Goal: Information Seeking & Learning: Check status

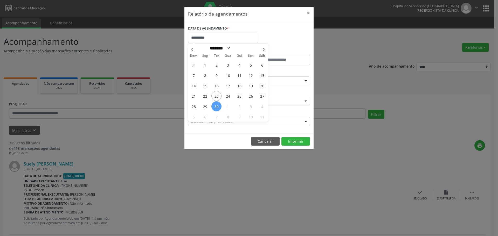
select select "*"
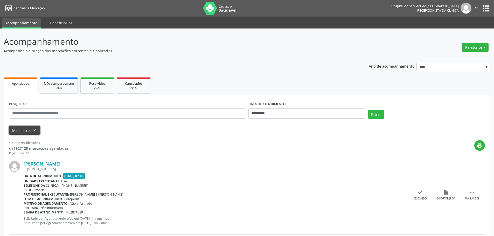
click at [27, 128] on button "Mais filtros keyboard_arrow_down" at bounding box center [24, 130] width 31 height 9
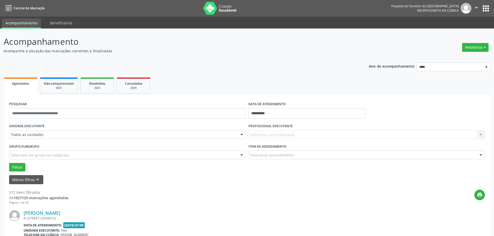
click at [186, 212] on div "[PERSON_NAME]" at bounding box center [216, 213] width 384 height 6
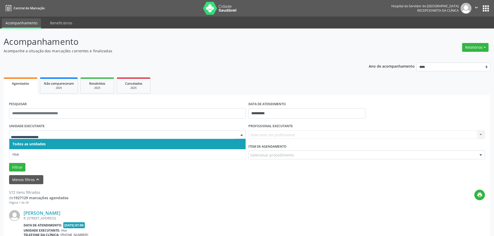
click at [92, 127] on div "UNIDADE EXECUTANTE Todos as unidades Hse Nenhum resultado encontrado para: " " …" at bounding box center [127, 132] width 239 height 20
click at [54, 148] on span "Todos as unidades" at bounding box center [127, 144] width 236 height 10
click at [244, 90] on ul "Agendados Não compareceram 2025 Resolvidos 2025 Cancelados 2025" at bounding box center [247, 85] width 487 height 19
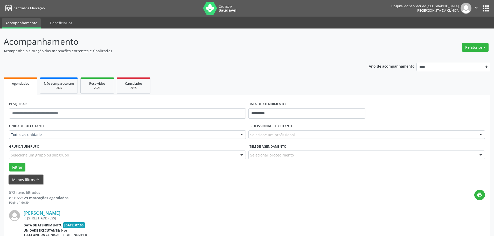
click at [35, 180] on icon "keyboard_arrow_up" at bounding box center [38, 180] width 6 height 6
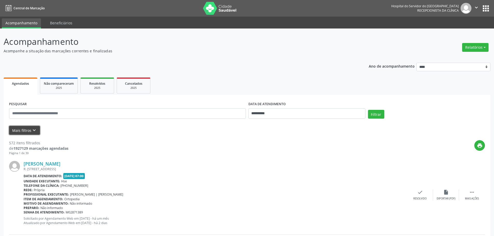
click at [34, 130] on icon "keyboard_arrow_down" at bounding box center [34, 131] width 6 height 6
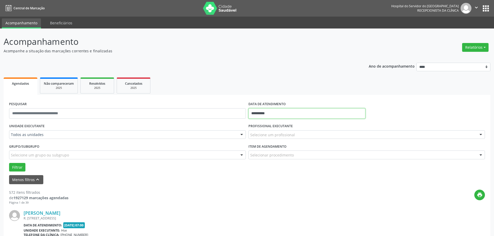
click at [260, 117] on input "**********" at bounding box center [306, 113] width 117 height 10
click at [278, 169] on span "23" at bounding box center [277, 172] width 10 height 10
type input "**********"
click at [278, 169] on span "23" at bounding box center [277, 172] width 10 height 10
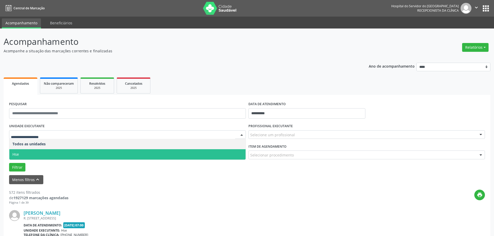
click at [75, 150] on span "Hse" at bounding box center [127, 154] width 236 height 10
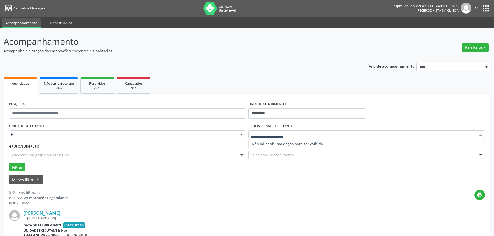
click at [348, 102] on div "DATA DE ATENDIMENTO" at bounding box center [306, 104] width 117 height 8
click at [16, 168] on button "Filtrar" at bounding box center [17, 167] width 16 height 9
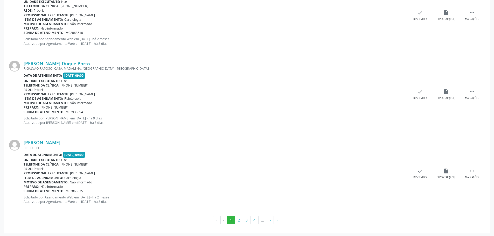
scroll to position [1180, 0]
click at [241, 219] on button "2" at bounding box center [239, 219] width 8 height 9
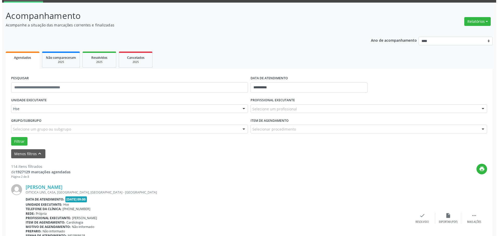
scroll to position [0, 0]
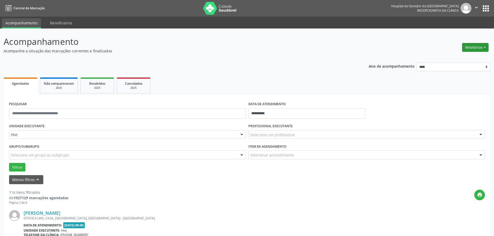
click at [477, 48] on button "Relatórios" at bounding box center [475, 47] width 26 height 9
click at [443, 61] on link "Agendamentos" at bounding box center [461, 58] width 56 height 7
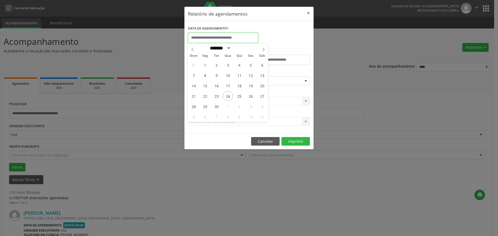
click at [235, 35] on input "text" at bounding box center [223, 38] width 70 height 10
click at [242, 96] on span "25" at bounding box center [239, 96] width 10 height 10
type input "**********"
click at [242, 96] on span "25" at bounding box center [239, 96] width 10 height 10
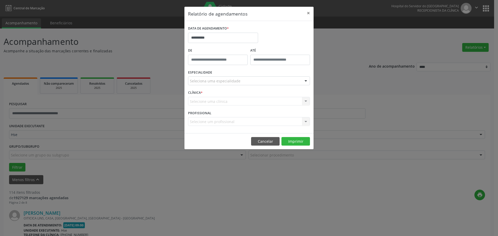
click at [226, 76] on div "Seleciona uma especialidade" at bounding box center [249, 80] width 122 height 9
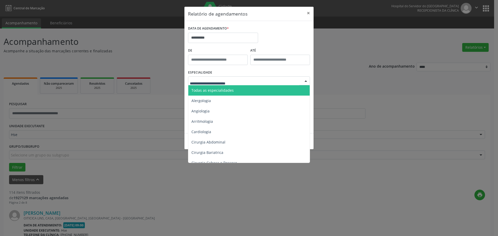
click at [221, 87] on span "Todas as especialidades" at bounding box center [249, 90] width 122 height 10
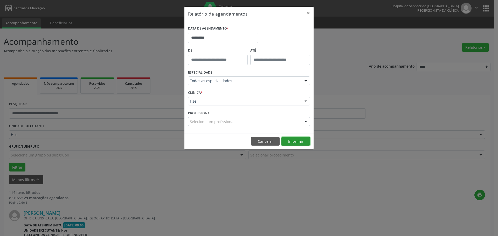
click at [291, 138] on button "Imprimir" at bounding box center [295, 141] width 29 height 9
